Goal: Task Accomplishment & Management: Manage account settings

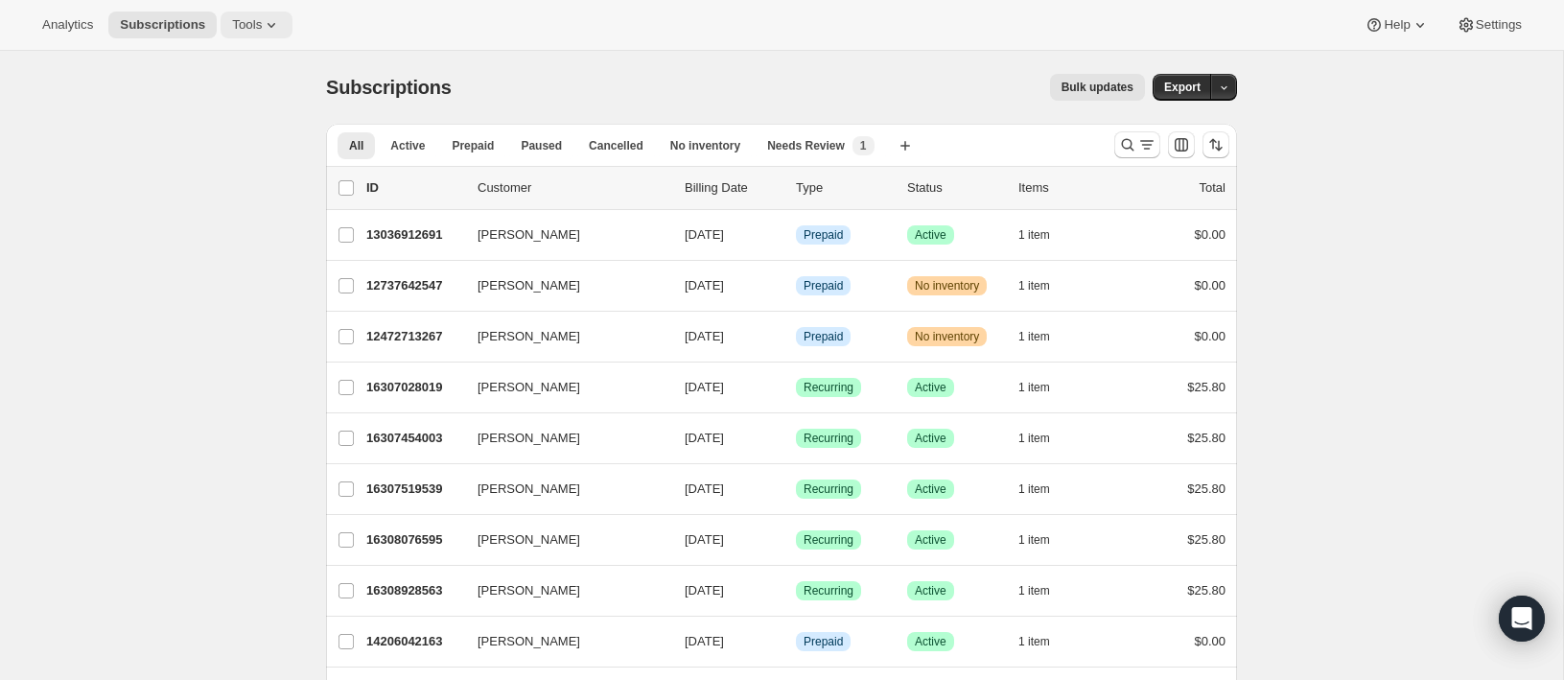
click at [254, 15] on button "Tools" at bounding box center [257, 25] width 72 height 27
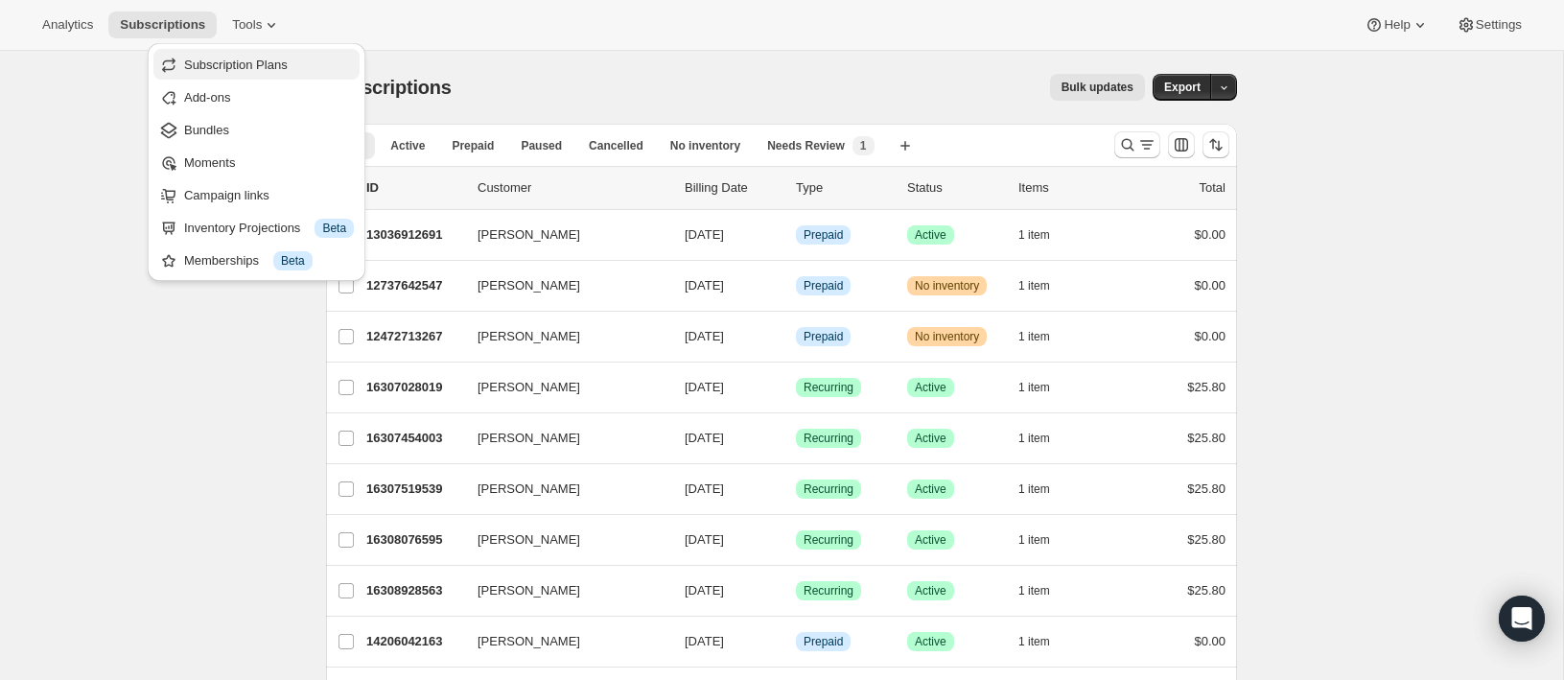
click at [239, 66] on span "Subscription Plans" at bounding box center [236, 65] width 104 height 14
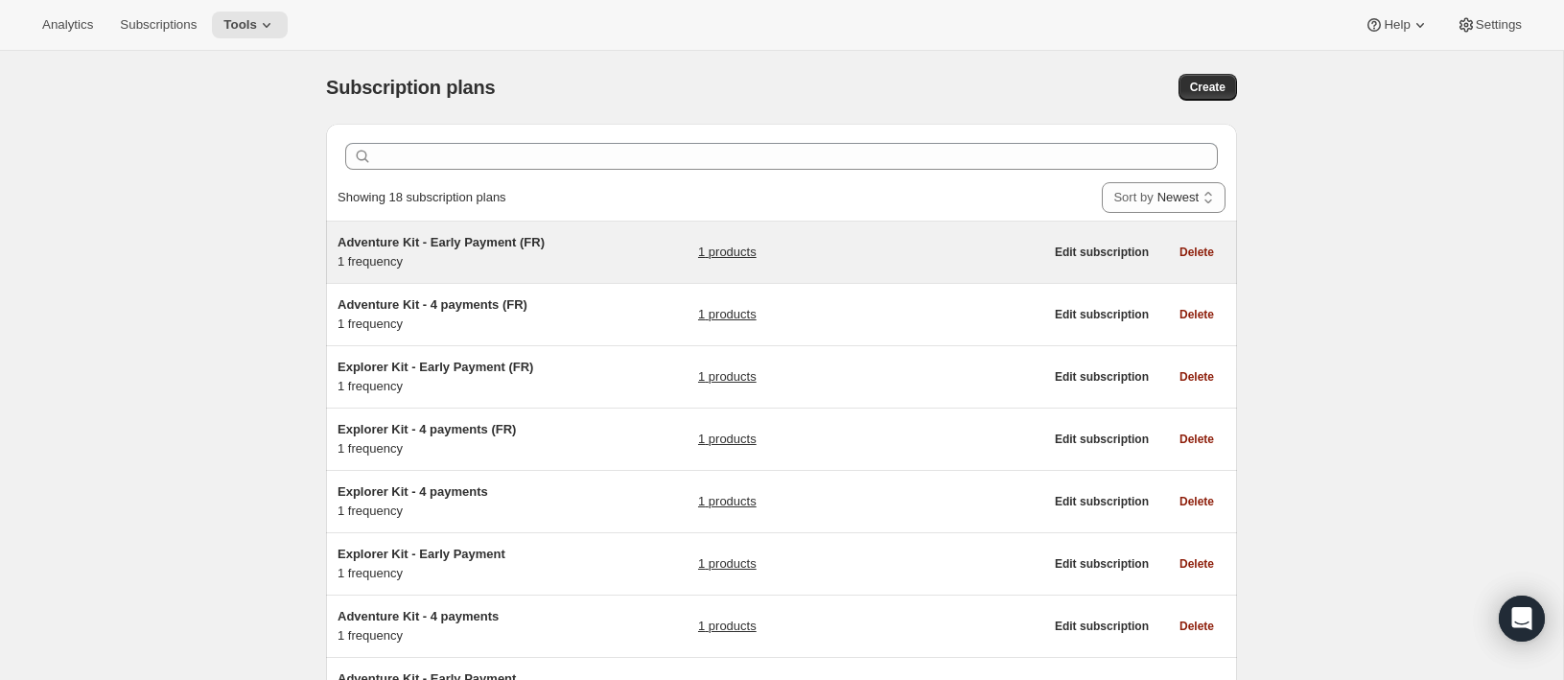
click at [460, 242] on span "Adventure Kit - Early Payment (FR)" at bounding box center [440, 242] width 207 height 14
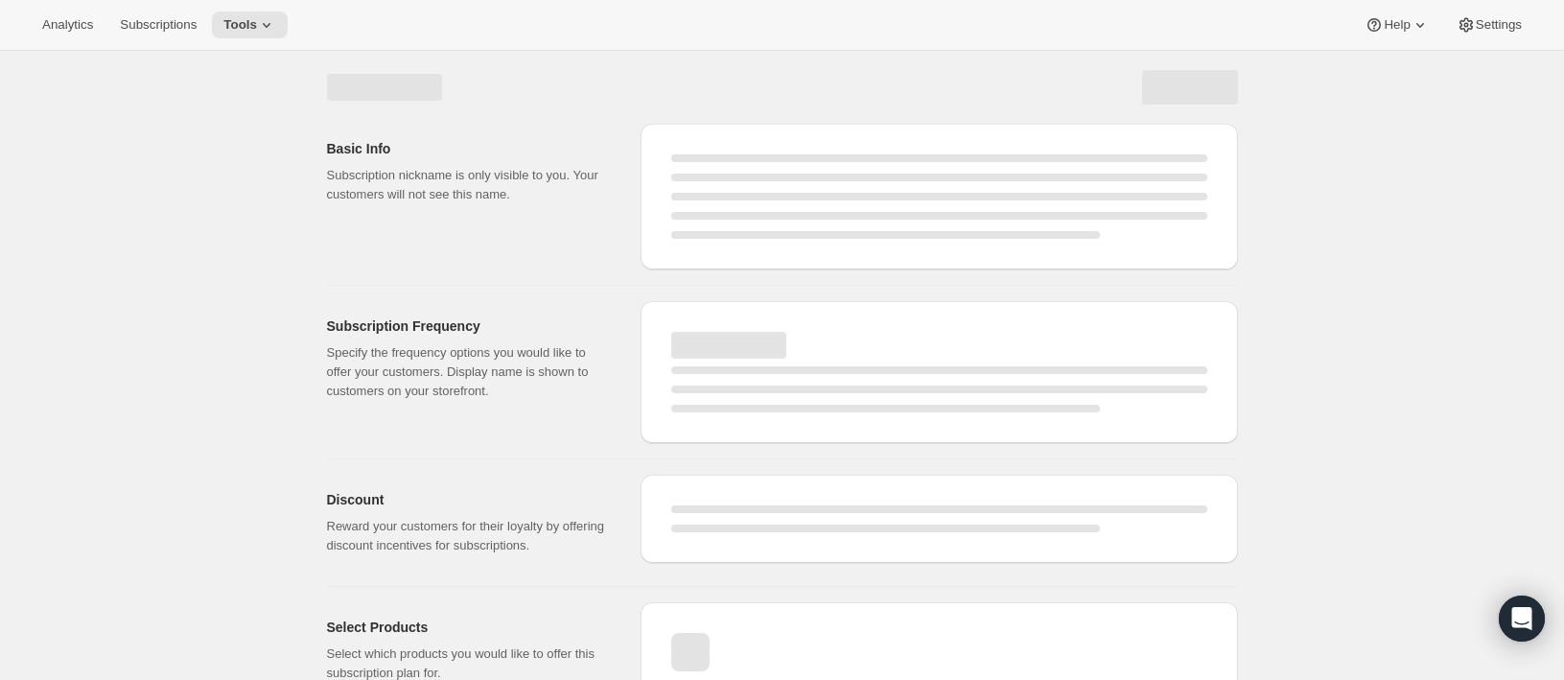
select select "WEEK"
select select "MONTH"
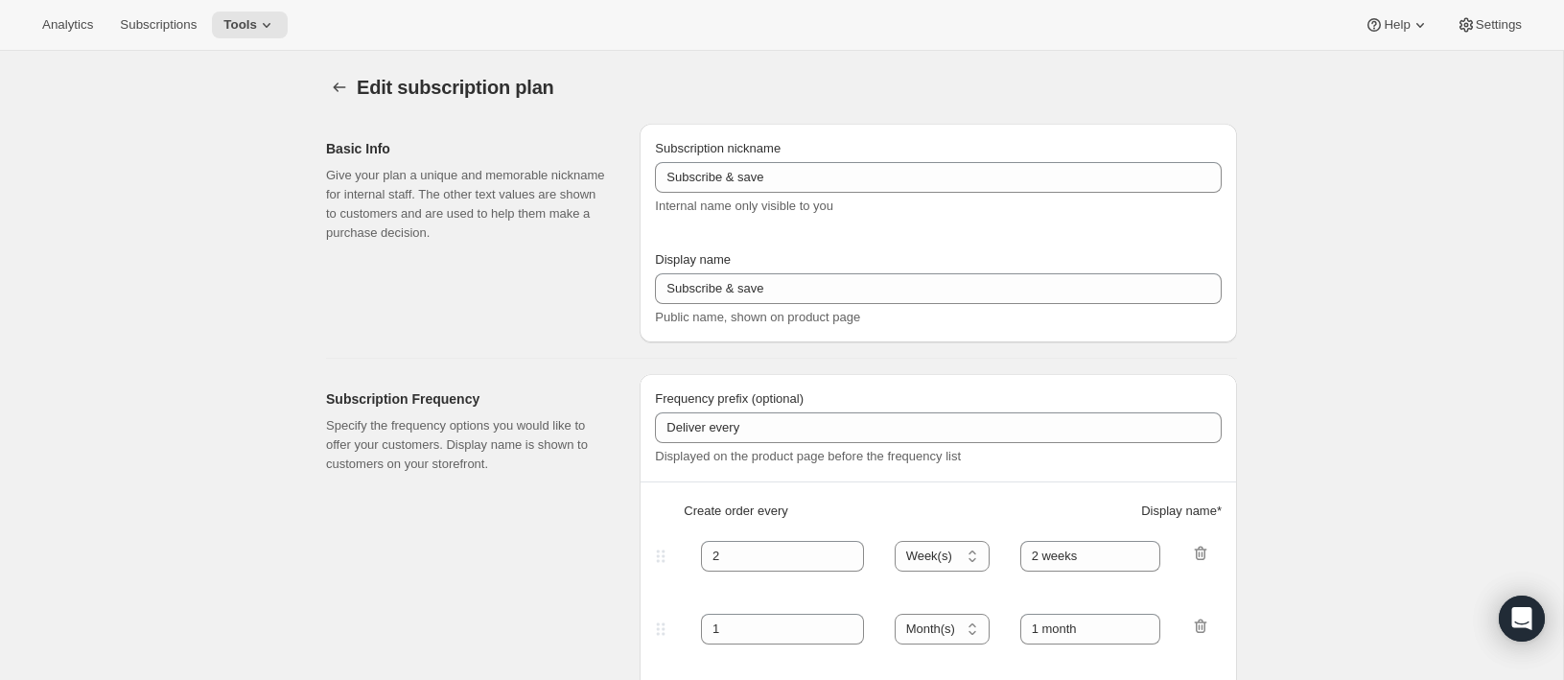
type input "Adventure Kit - Early Payment (FR)"
type input "Adventure Kit - Early Payment"
select select "ENABLED"
select select "MONTH"
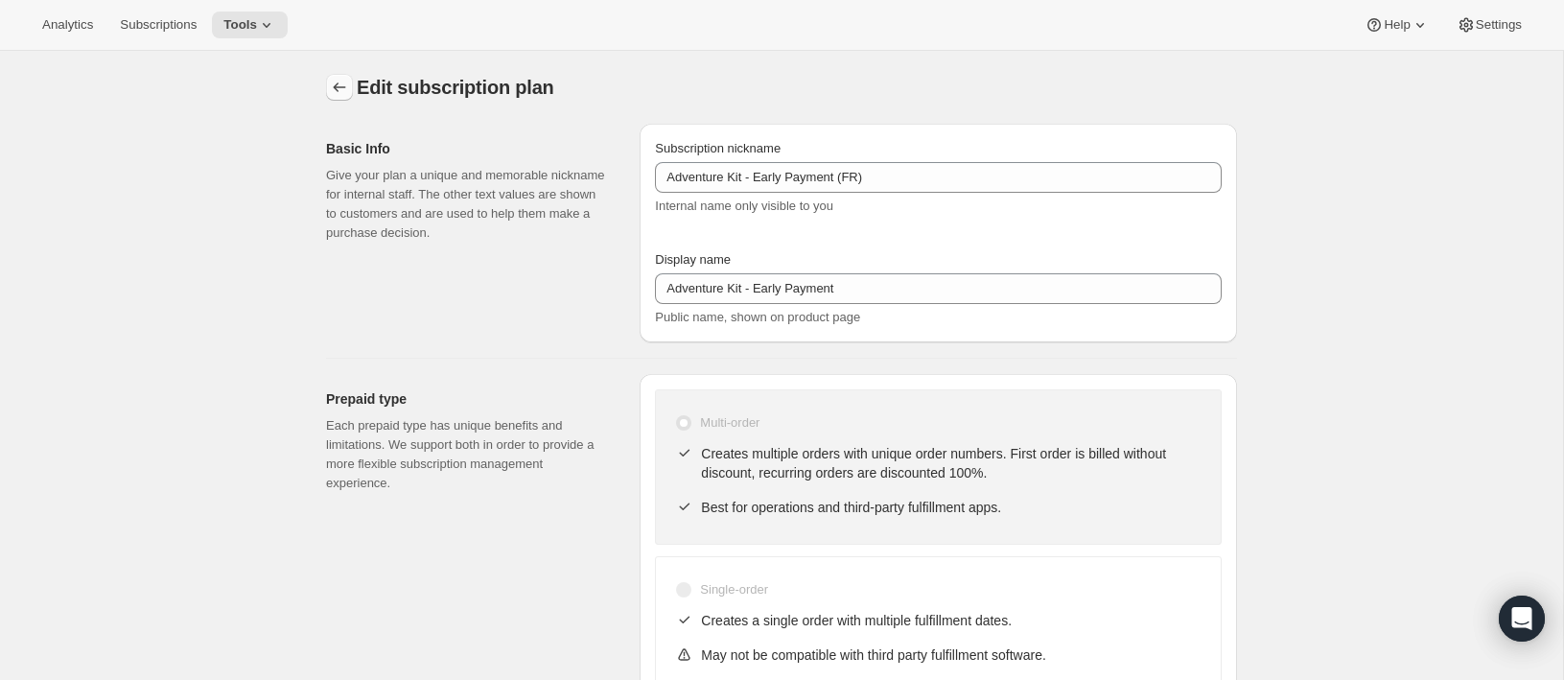
click at [337, 81] on icon "Subscription plans" at bounding box center [339, 87] width 19 height 19
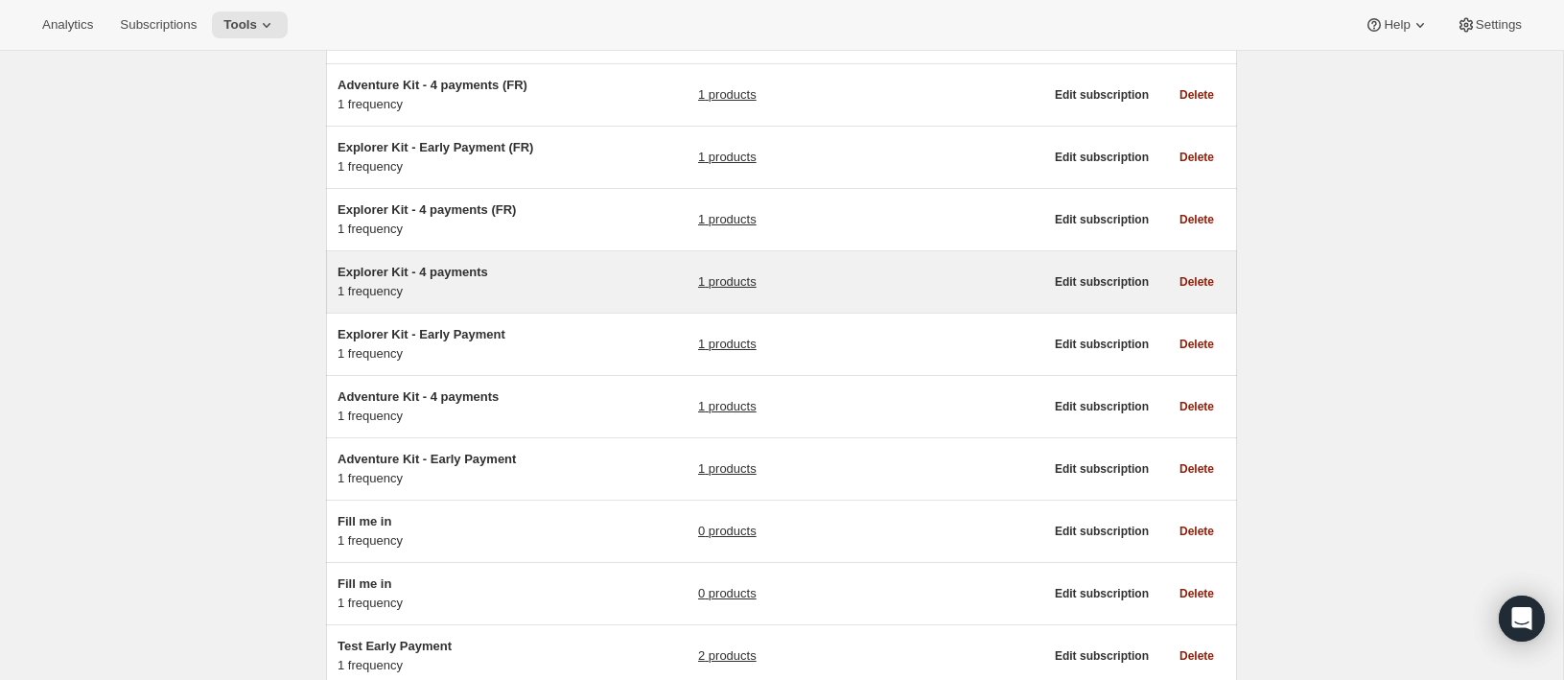
scroll to position [221, 0]
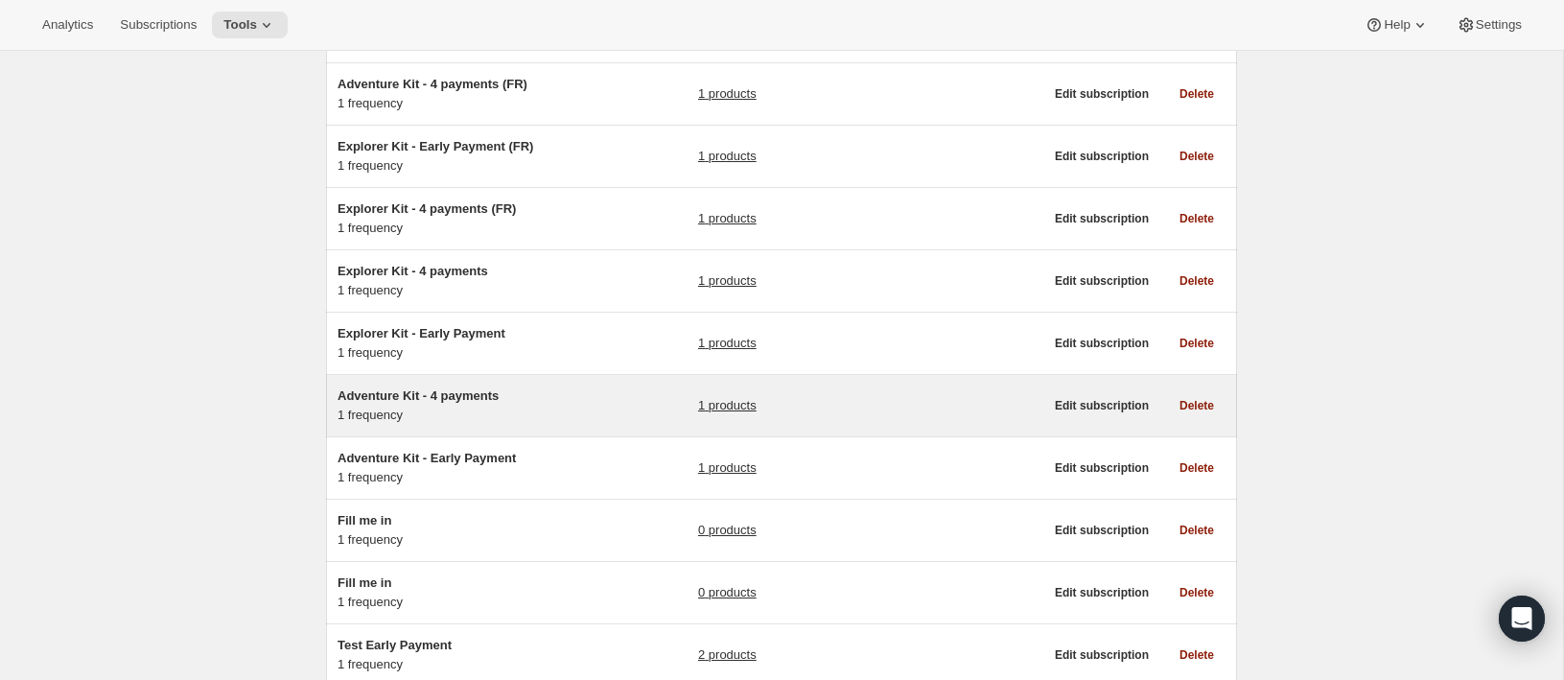
click at [449, 386] on h5 "Adventure Kit - 4 payments" at bounding box center [457, 395] width 240 height 19
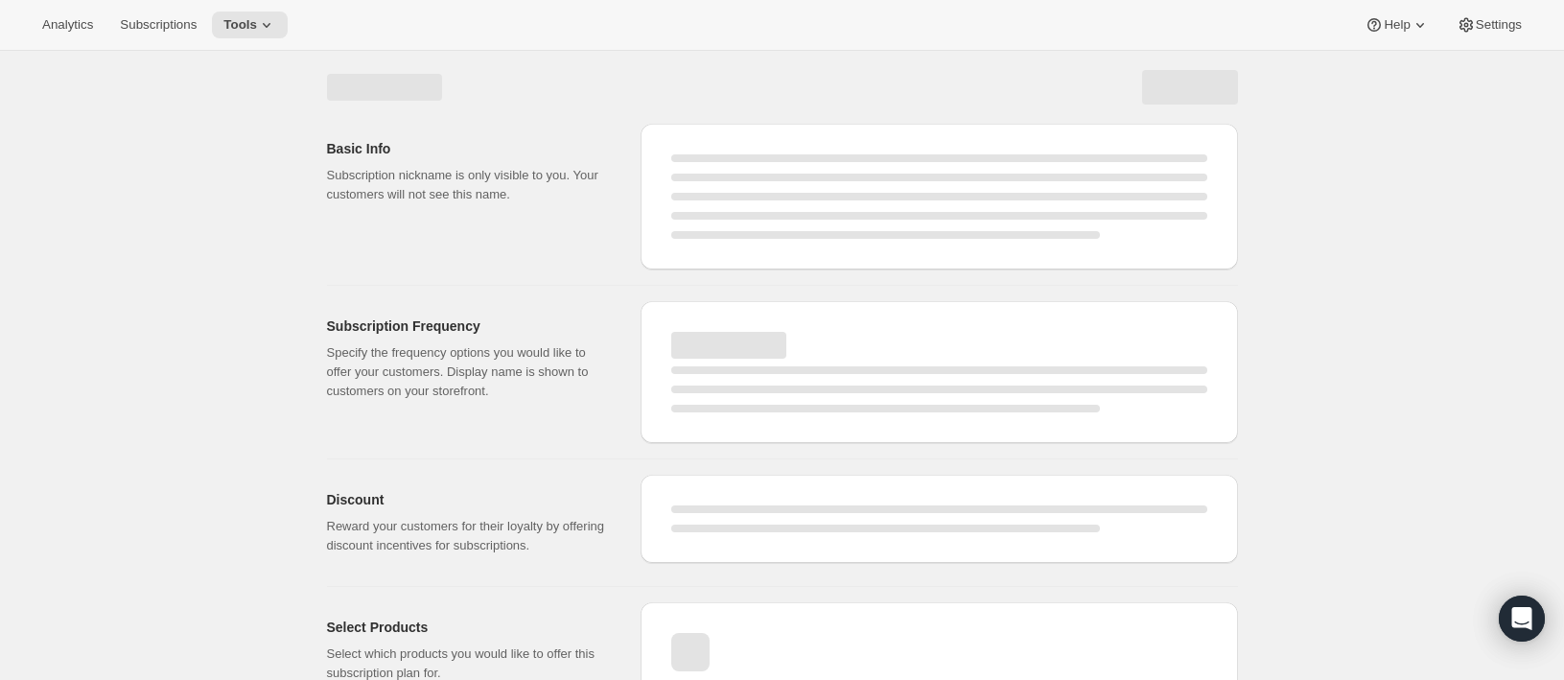
select select "WEEK"
select select "MONTH"
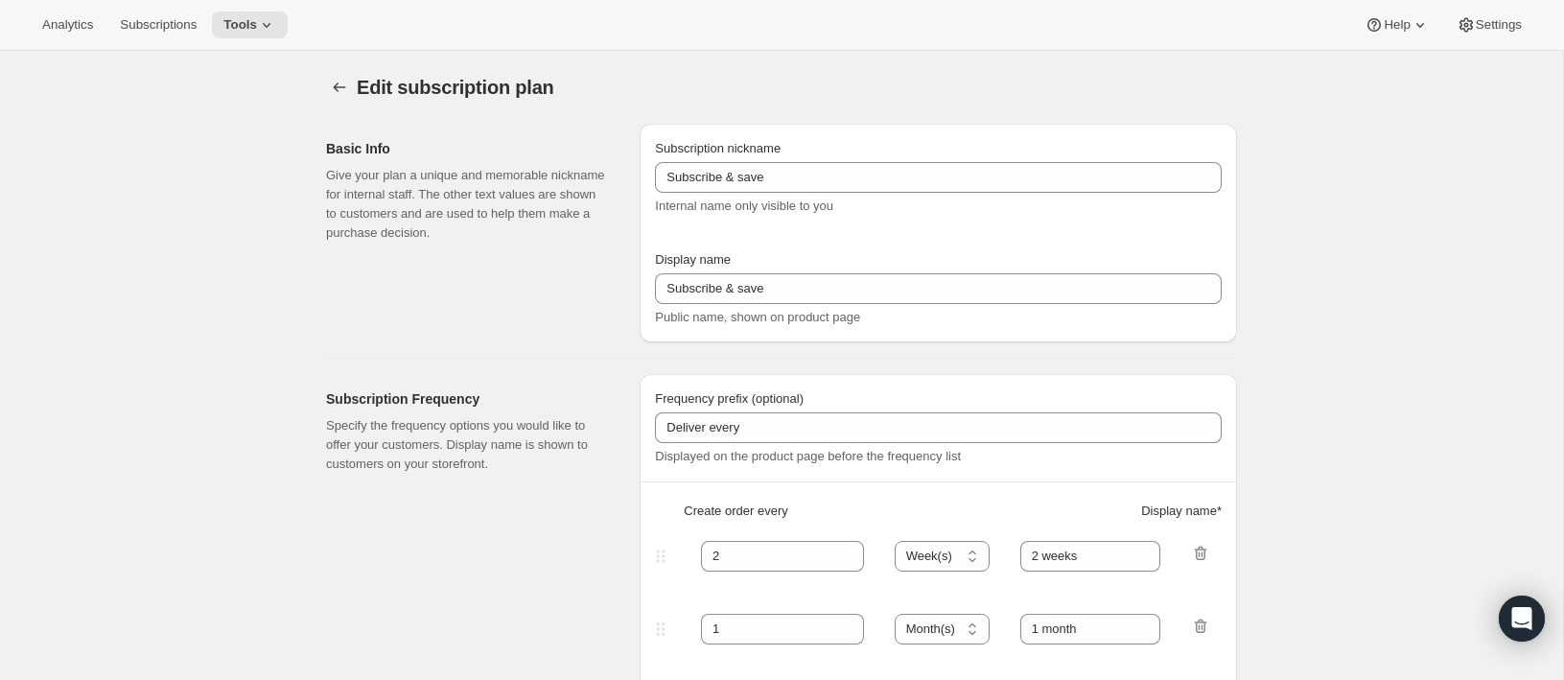
type input "Adventure Kit - 4 payments"
type input "Quarterly Plan"
type input "Receive 3 PlayCards delivered every"
type input "3"
type input "3 months."
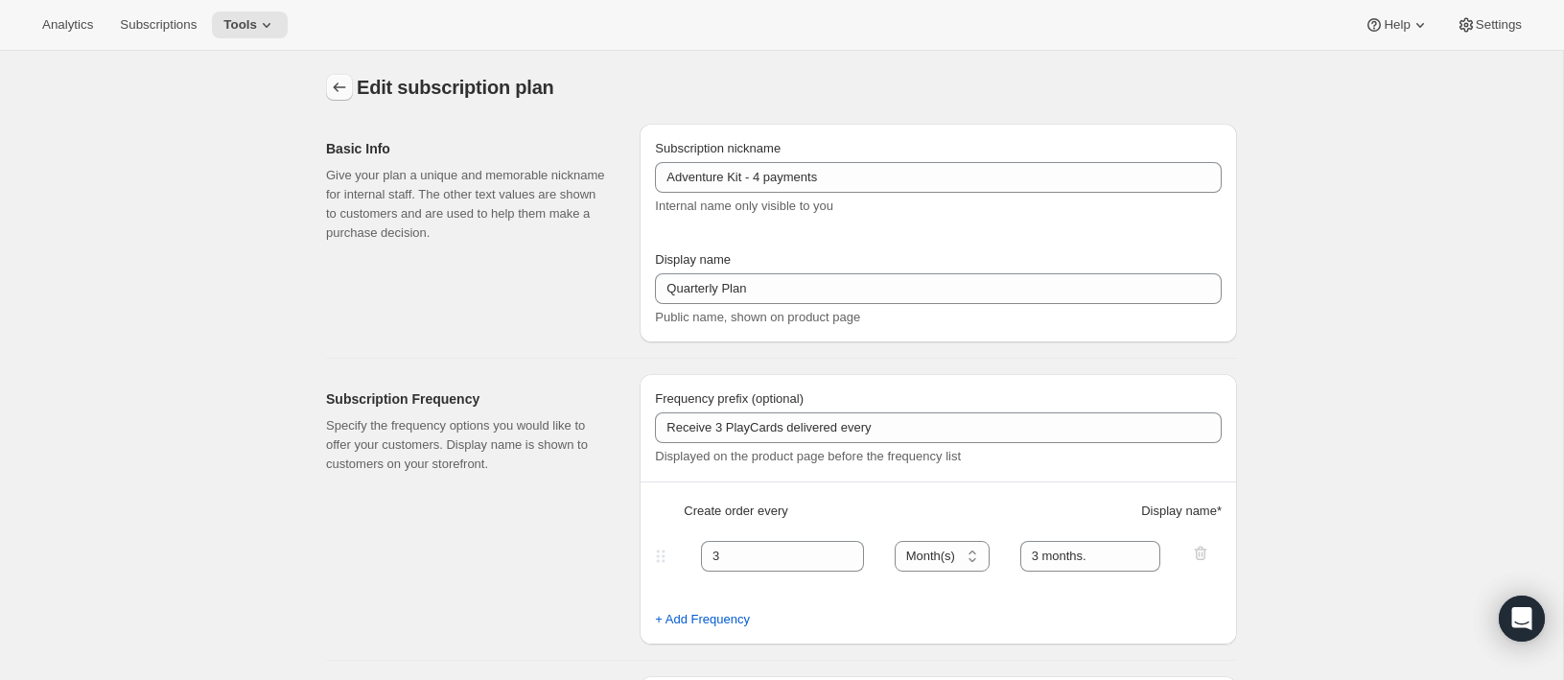
click at [333, 84] on icon "Subscription plans" at bounding box center [339, 87] width 19 height 19
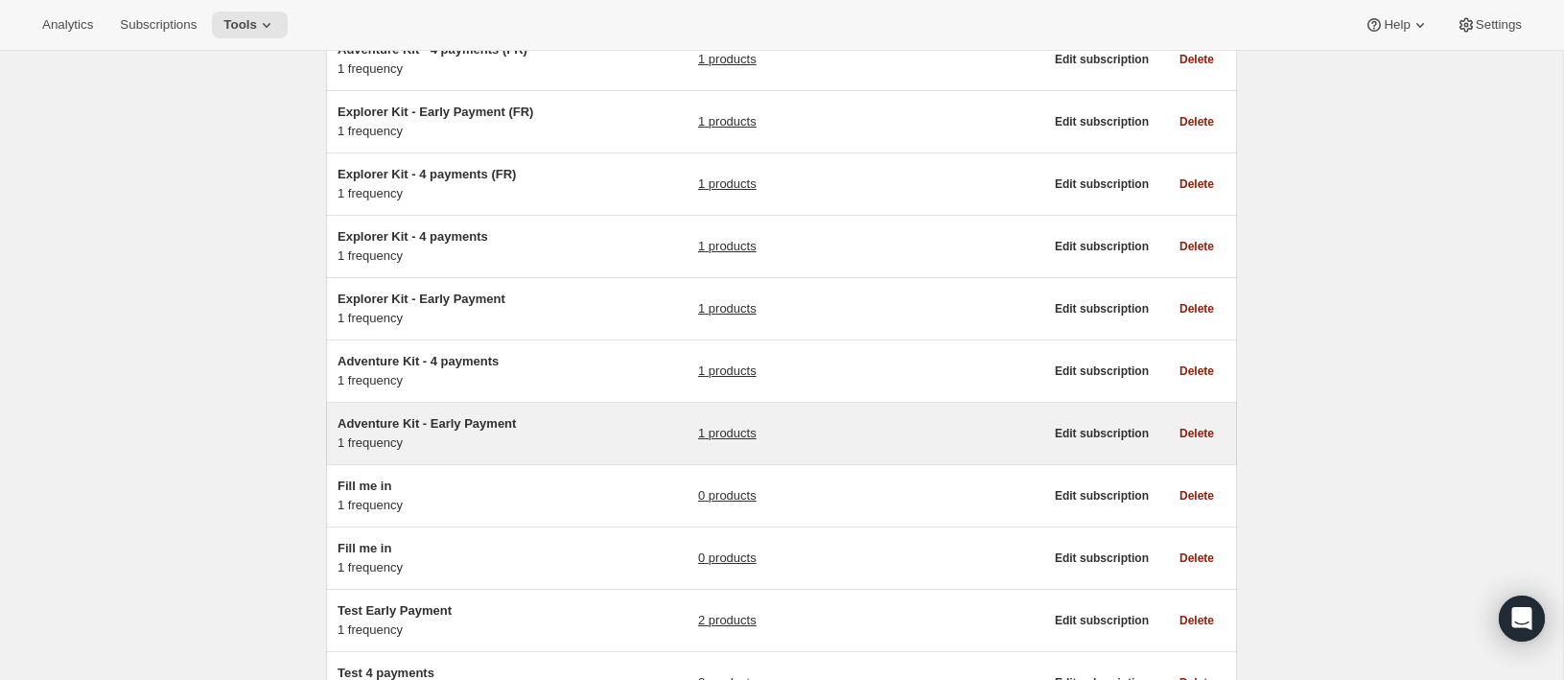
scroll to position [254, 0]
click at [430, 417] on span "Adventure Kit - Early Payment" at bounding box center [426, 424] width 178 height 14
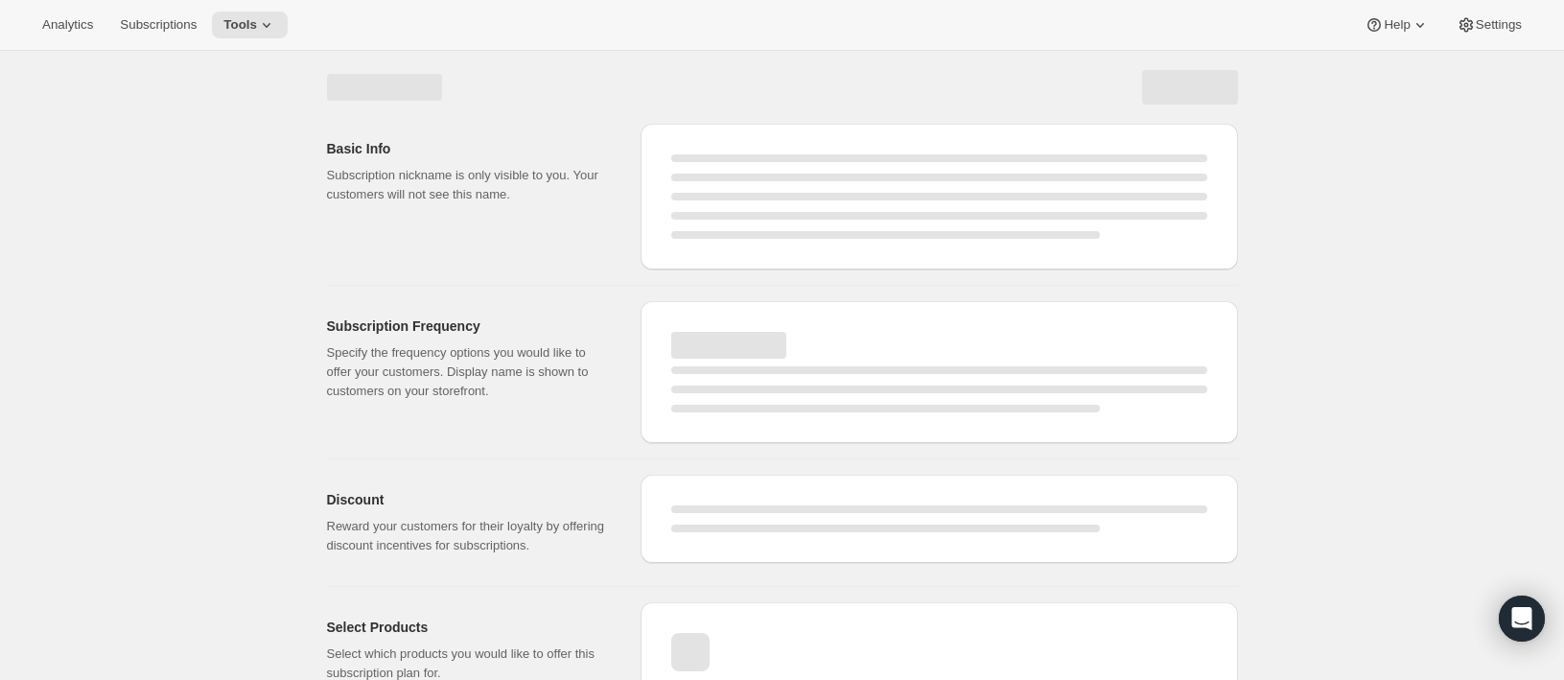
select select "WEEK"
select select "MONTH"
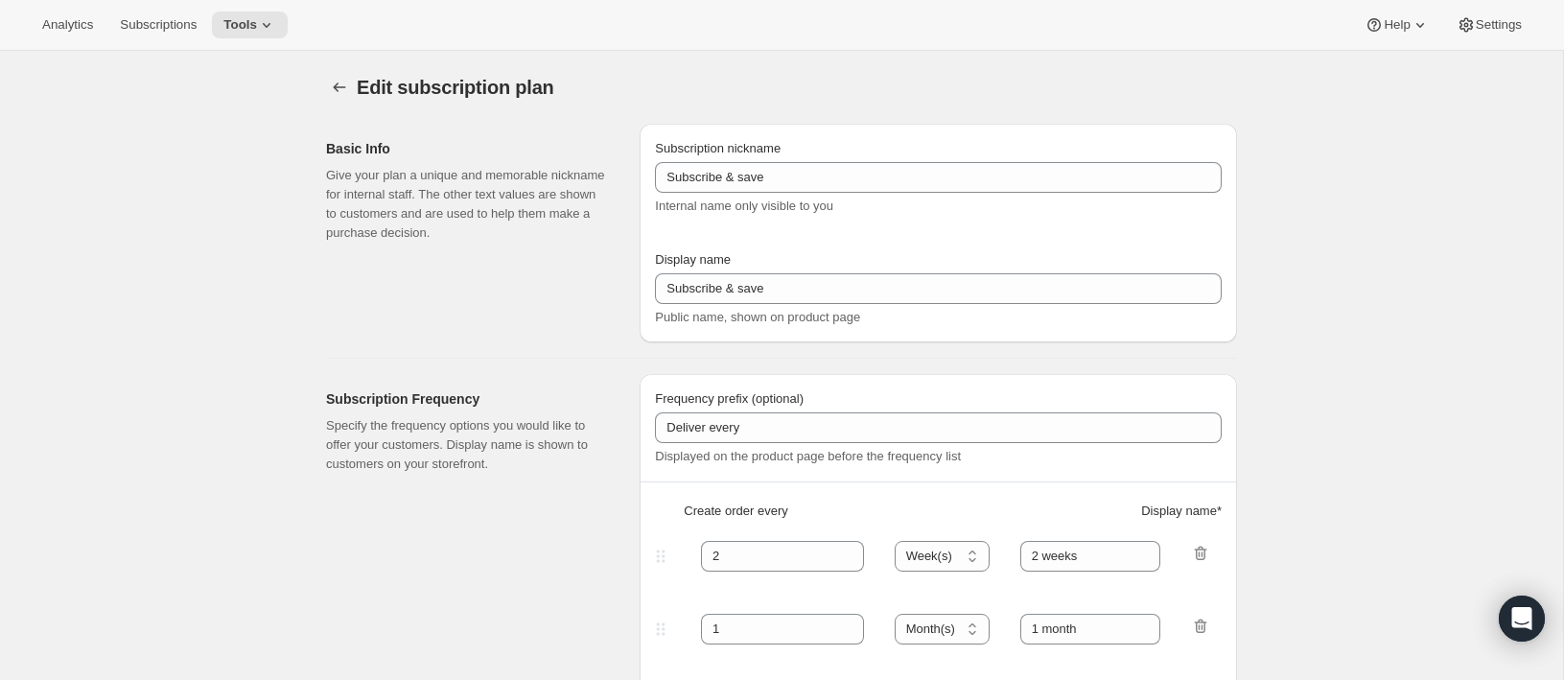
type input "Adventure Kit - Early Payment"
type input "Full Year Prepay - Save 25%"
select select "ENABLED"
select select "MONTH"
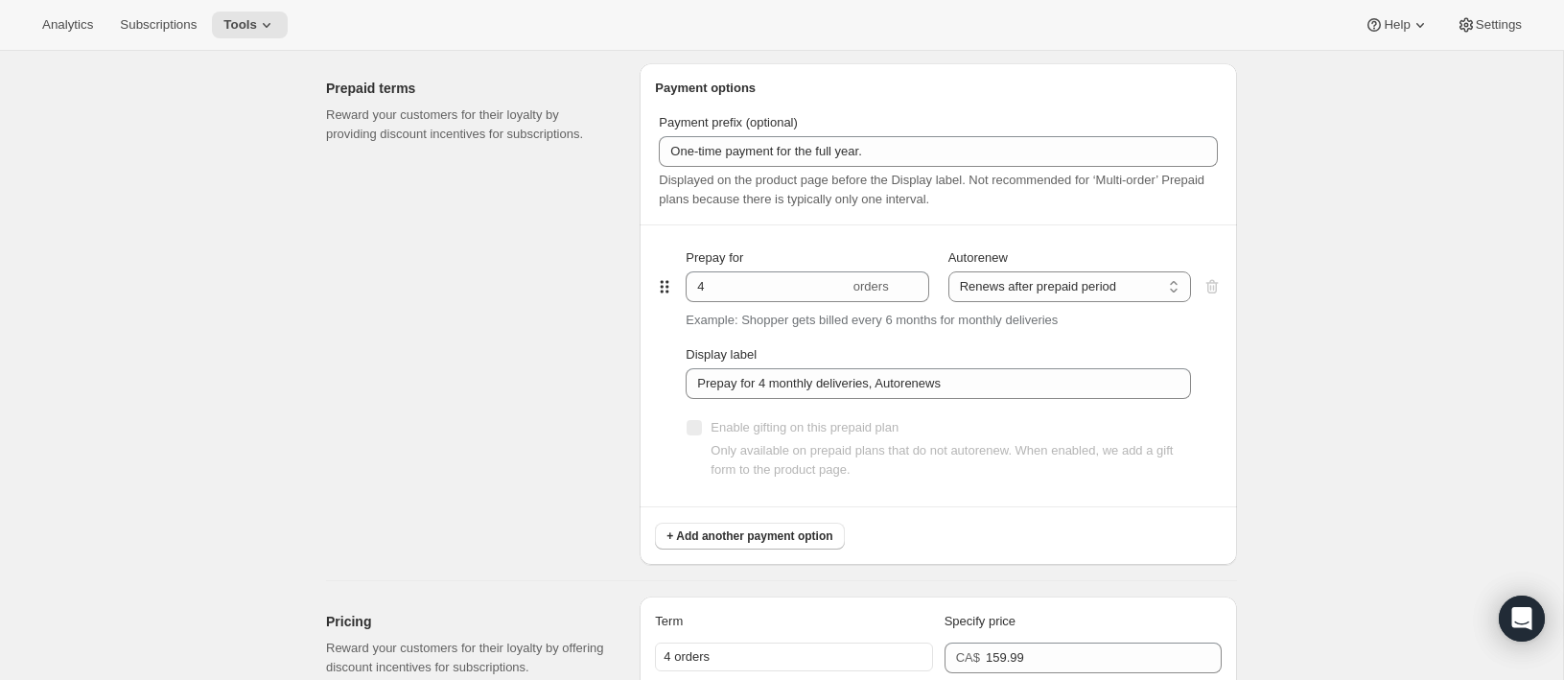
scroll to position [899, 0]
